Goal: Task Accomplishment & Management: Manage account settings

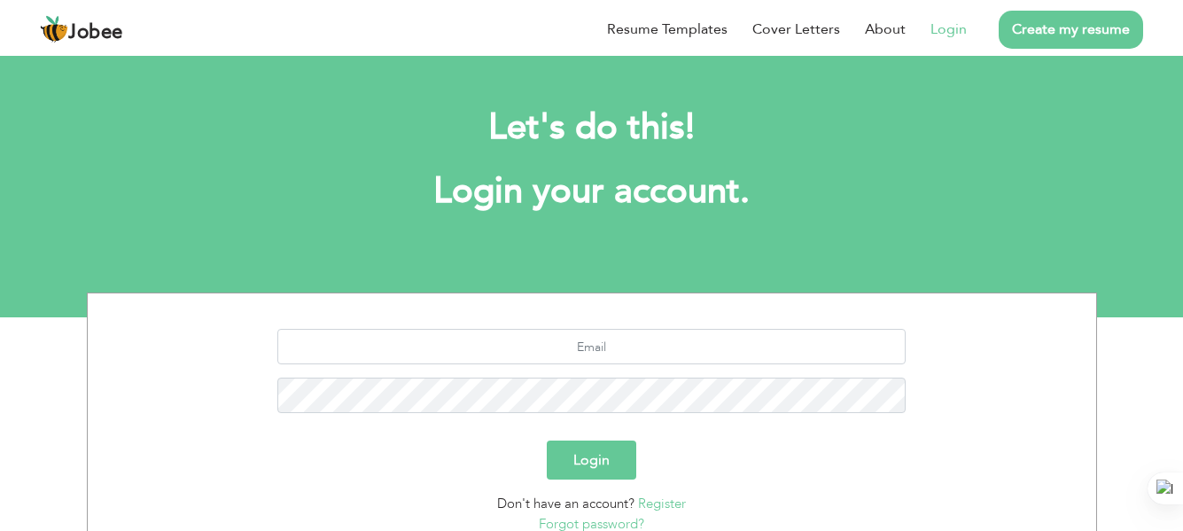
click at [943, 32] on link "Login" at bounding box center [948, 29] width 36 height 21
click at [941, 33] on link "Login" at bounding box center [948, 29] width 36 height 21
click at [689, 345] on input "text" at bounding box center [591, 346] width 628 height 35
click at [689, 346] on input "text" at bounding box center [591, 346] width 628 height 35
type input "[EMAIL_ADDRESS][DOMAIN_NAME]"
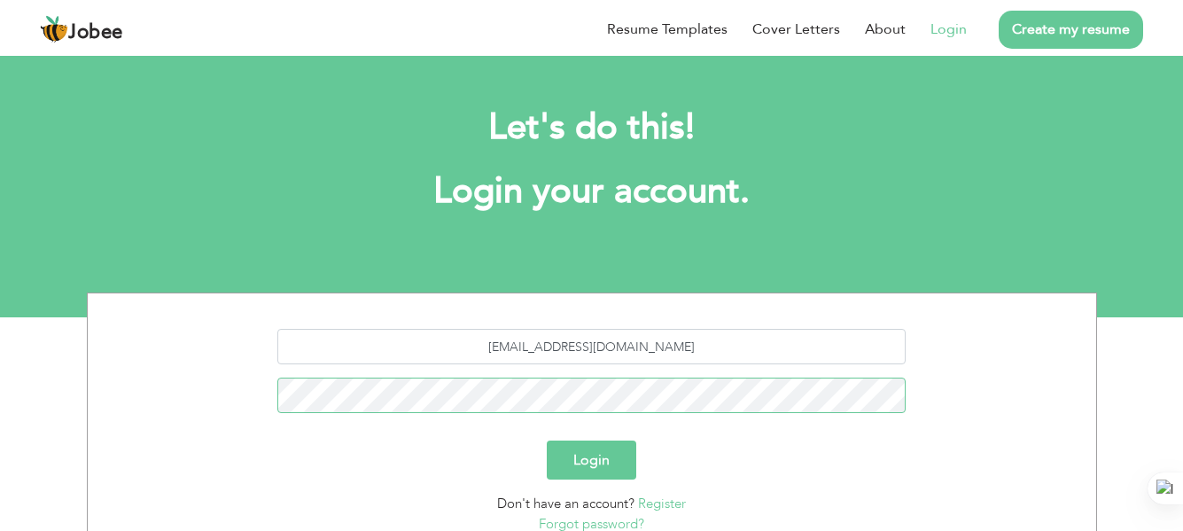
click at [547, 440] on button "Login" at bounding box center [591, 459] width 89 height 39
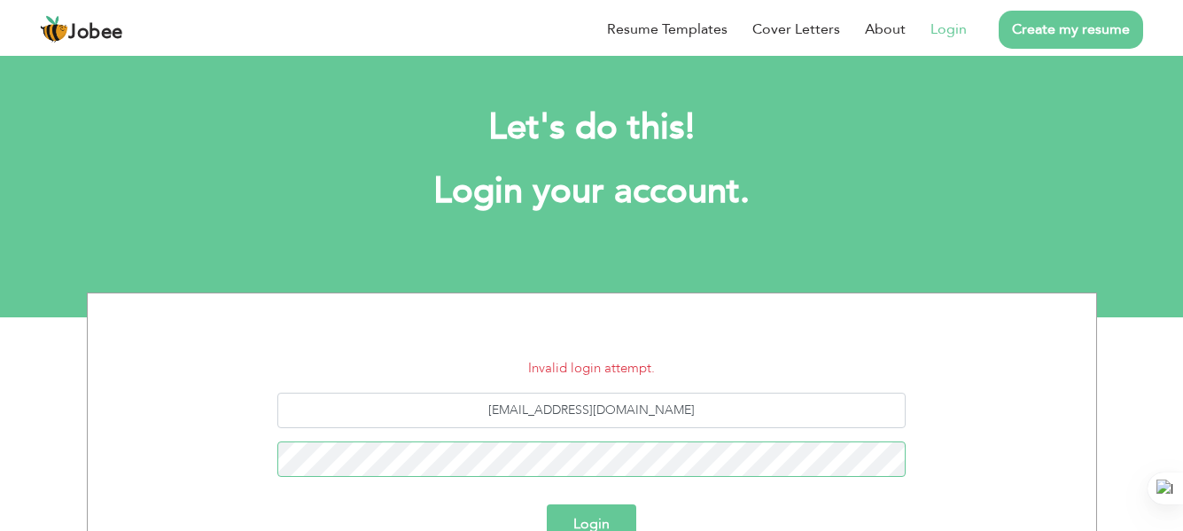
scroll to position [89, 0]
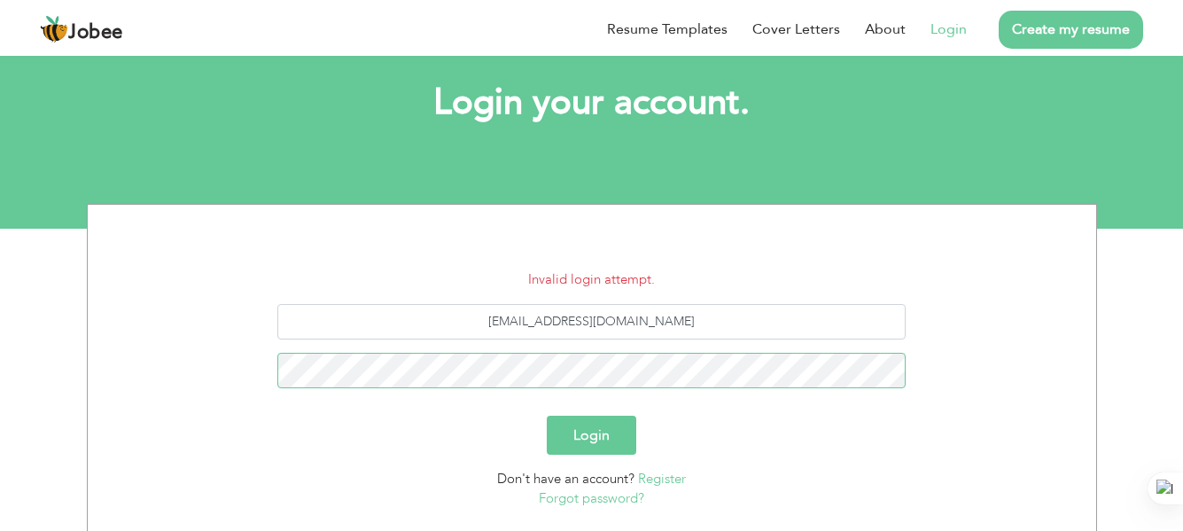
click at [547, 416] on button "Login" at bounding box center [591, 435] width 89 height 39
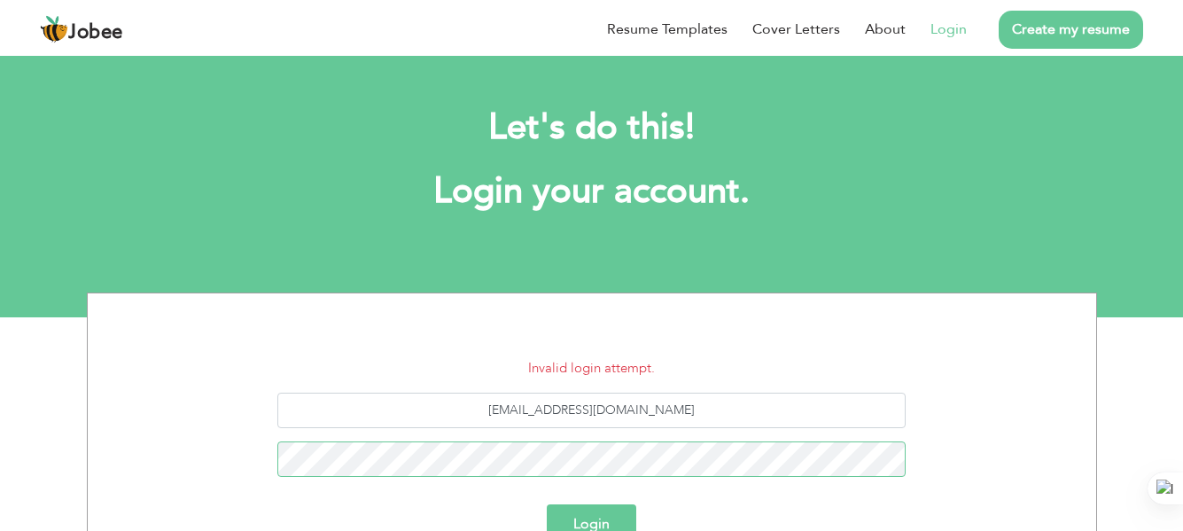
click at [547, 504] on button "Login" at bounding box center [591, 523] width 89 height 39
type input "[EMAIL_ADDRESS][DOMAIN_NAME]"
click at [547, 504] on button "Login" at bounding box center [591, 523] width 89 height 39
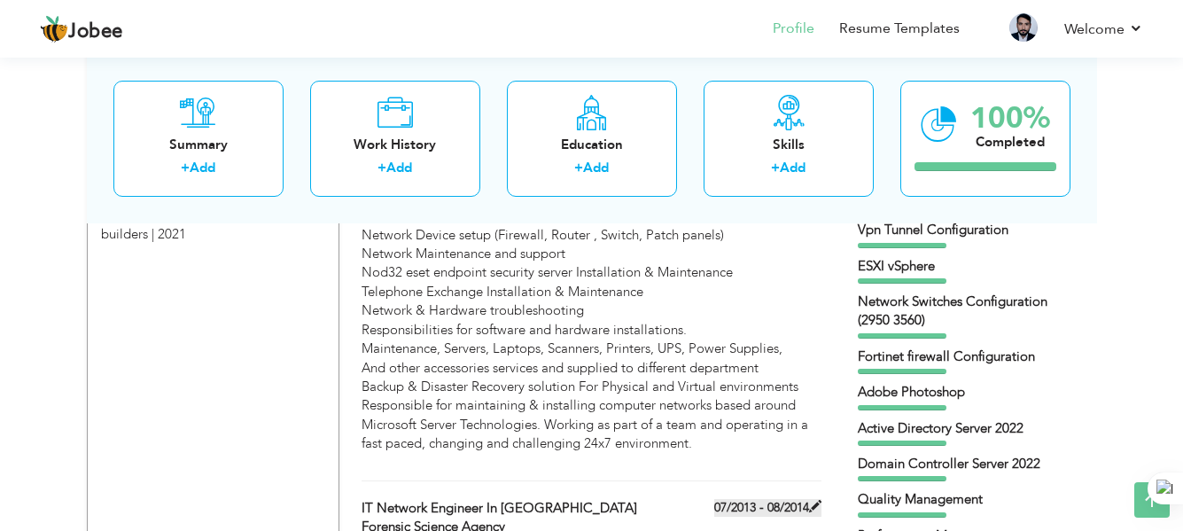
scroll to position [2397, 0]
